Goal: Information Seeking & Learning: Understand process/instructions

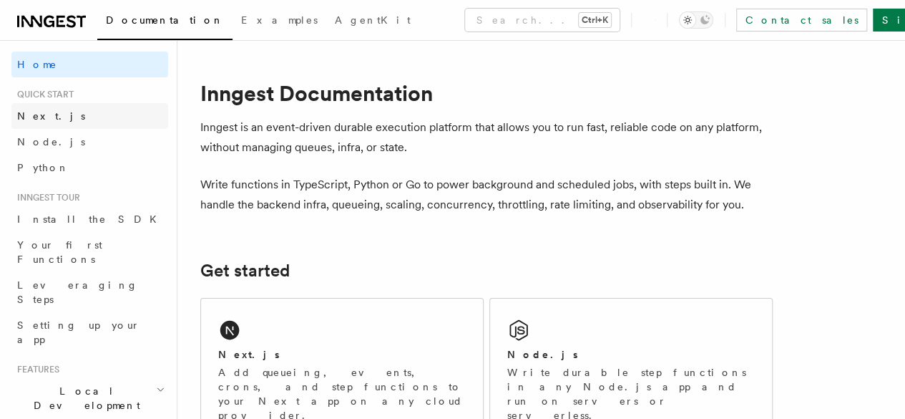
click at [94, 112] on link "Next.js" at bounding box center [89, 116] width 157 height 26
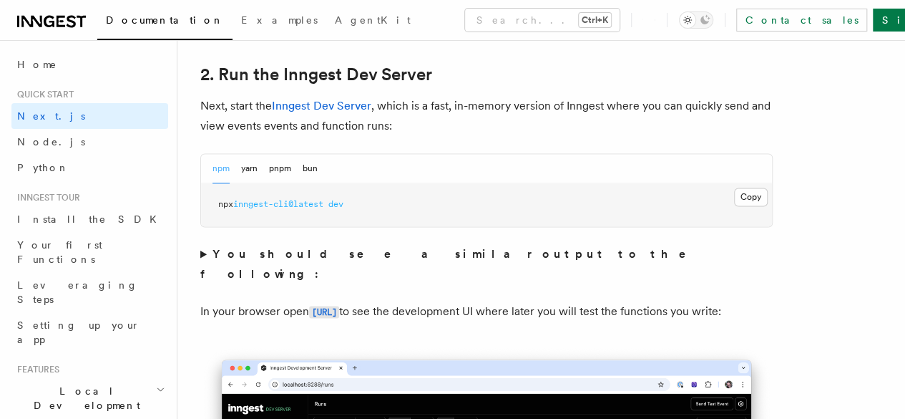
scroll to position [1002, 0]
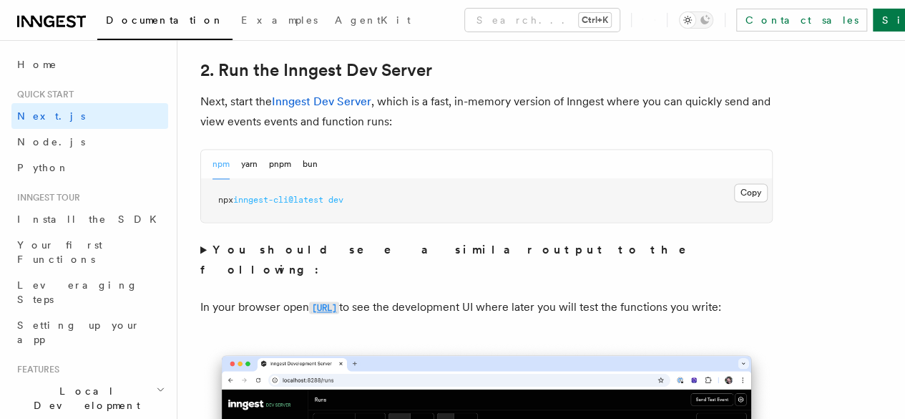
click at [316, 307] on code "[URL]" at bounding box center [324, 307] width 30 height 12
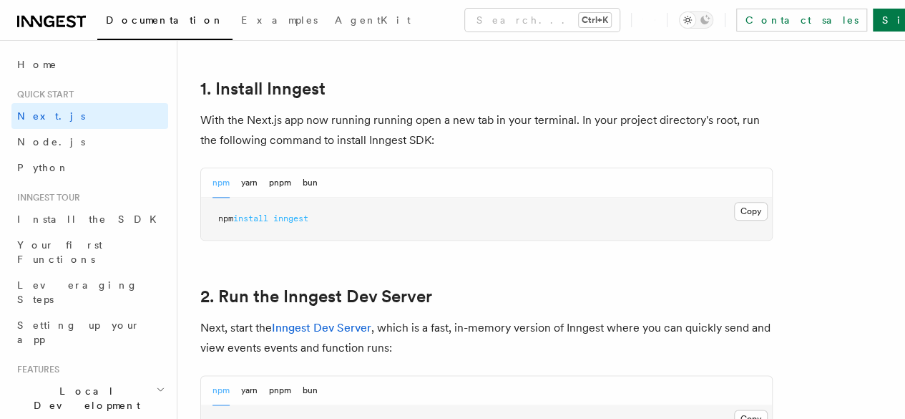
scroll to position [859, 0]
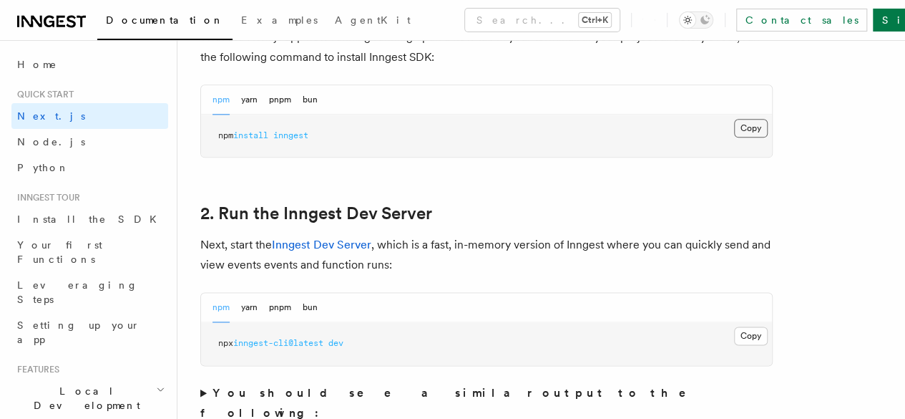
click at [734, 137] on button "Copy Copied" at bounding box center [751, 128] width 34 height 19
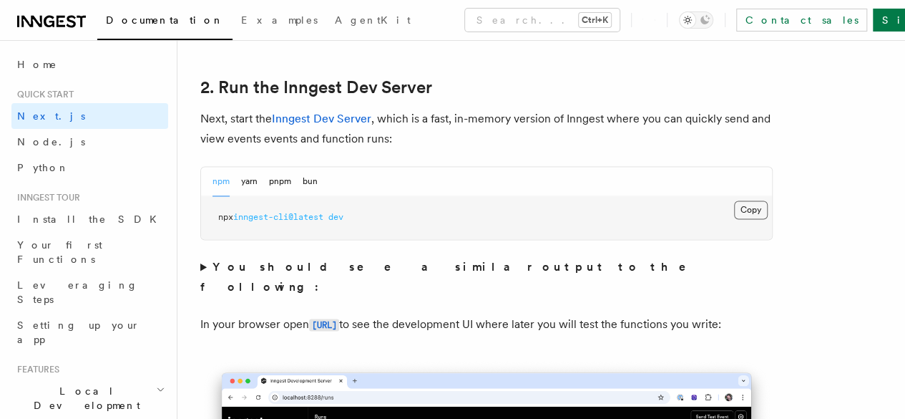
click at [734, 219] on button "Copy Copied" at bounding box center [751, 209] width 34 height 19
